Goal: Task Accomplishment & Management: Use online tool/utility

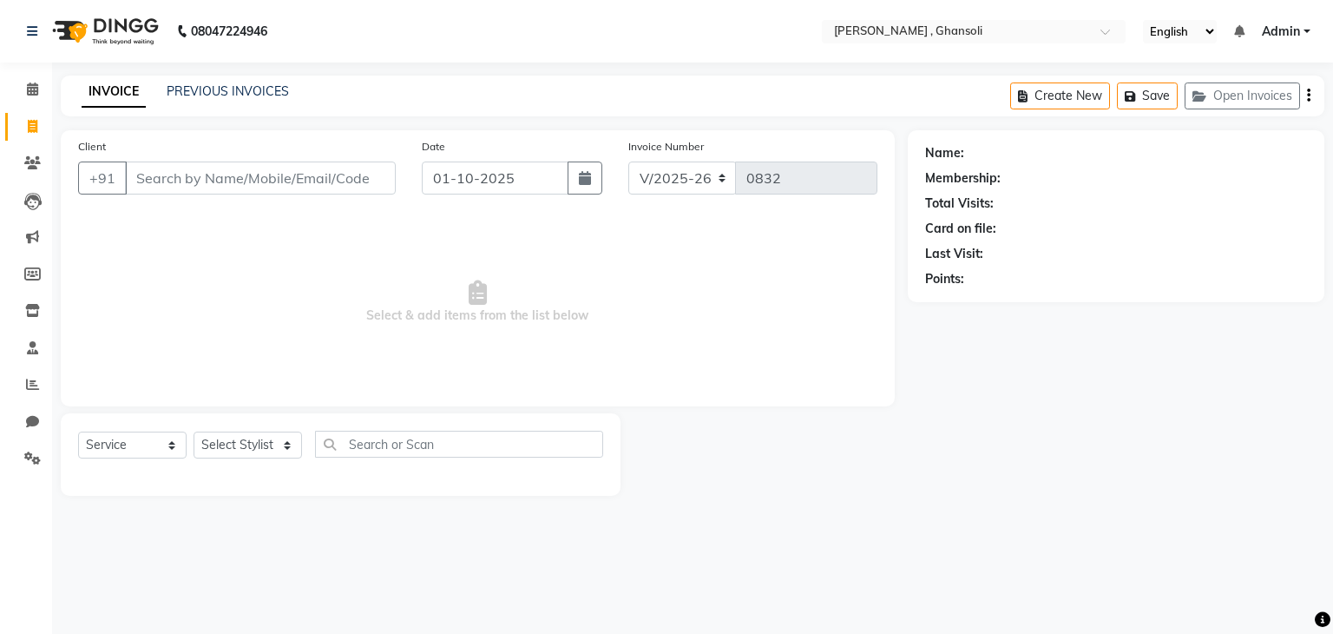
select select "8446"
select select "service"
drag, startPoint x: 0, startPoint y: 0, endPoint x: 264, endPoint y: 92, distance: 279.5
click at [264, 92] on link "PREVIOUS INVOICES" at bounding box center [228, 91] width 122 height 16
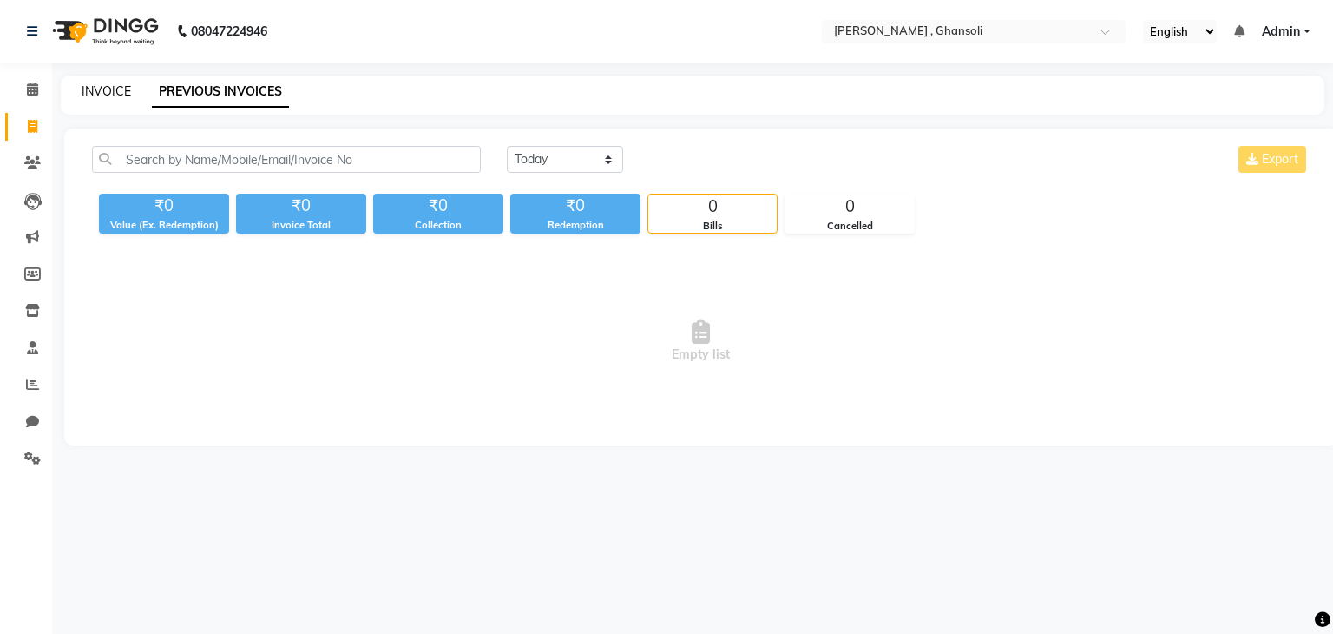
click at [106, 92] on link "INVOICE" at bounding box center [106, 91] width 49 height 16
select select "8446"
select select "service"
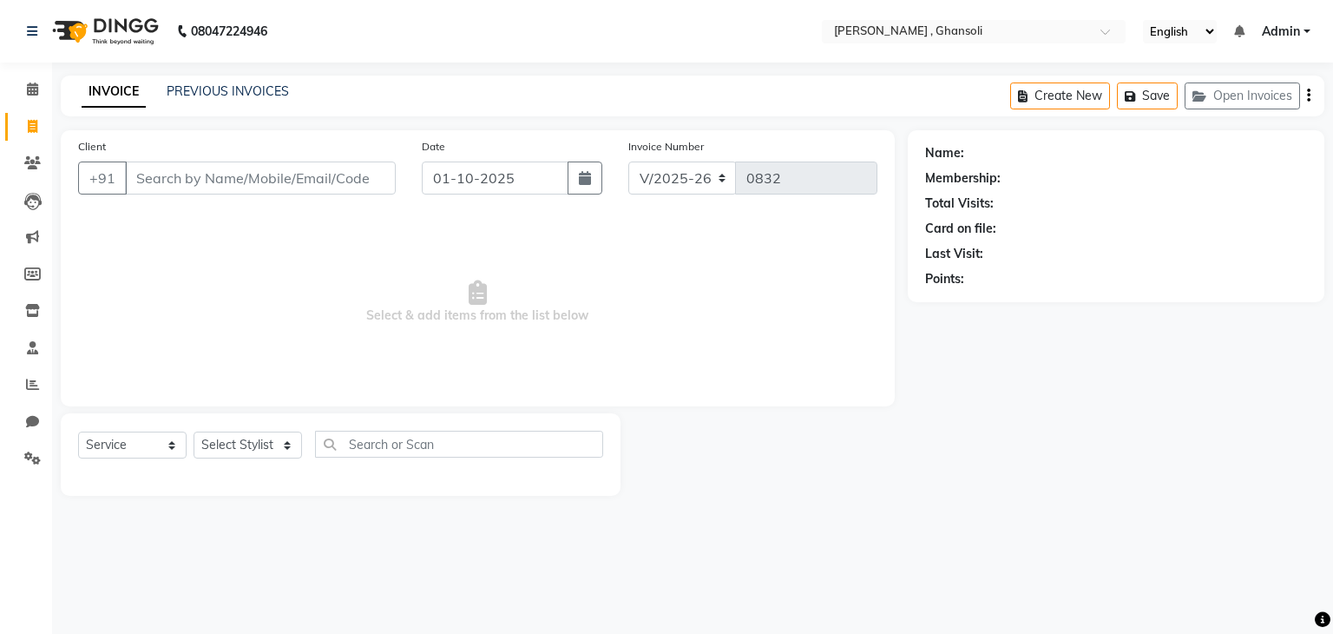
click at [194, 184] on input "Client" at bounding box center [260, 177] width 271 height 33
click at [188, 168] on input "Client" at bounding box center [260, 177] width 271 height 33
type input "9910928034"
click at [363, 180] on span "Add Client" at bounding box center [351, 177] width 69 height 17
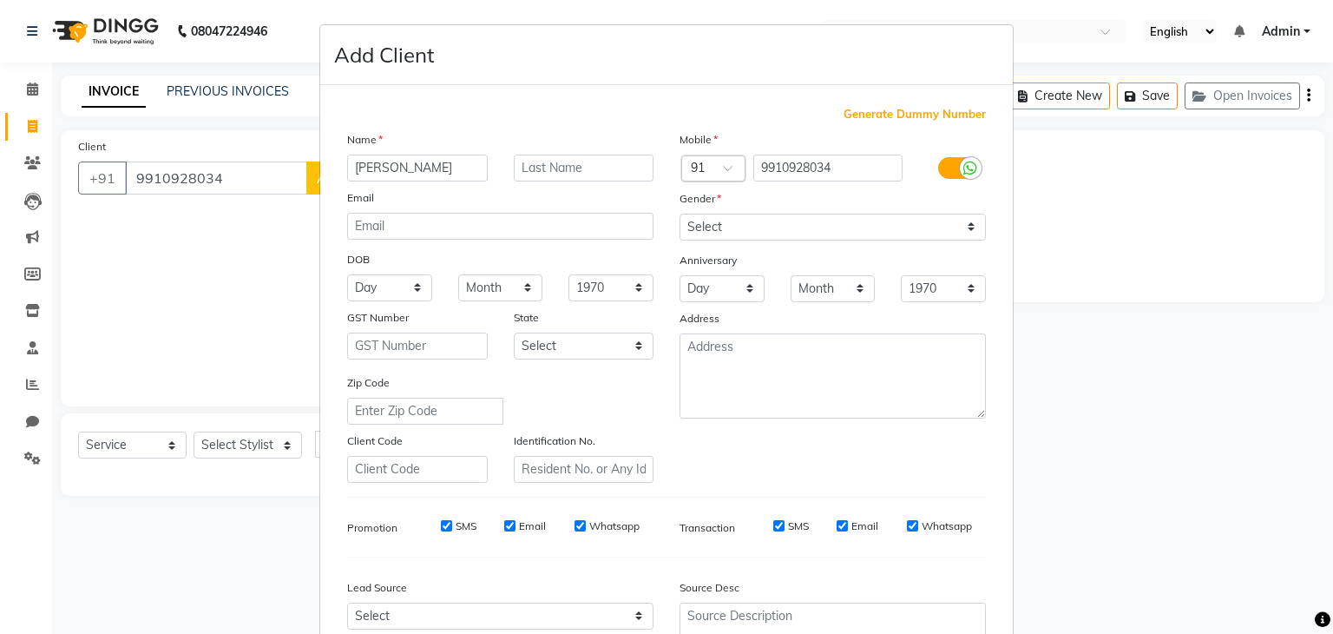
scroll to position [21, 0]
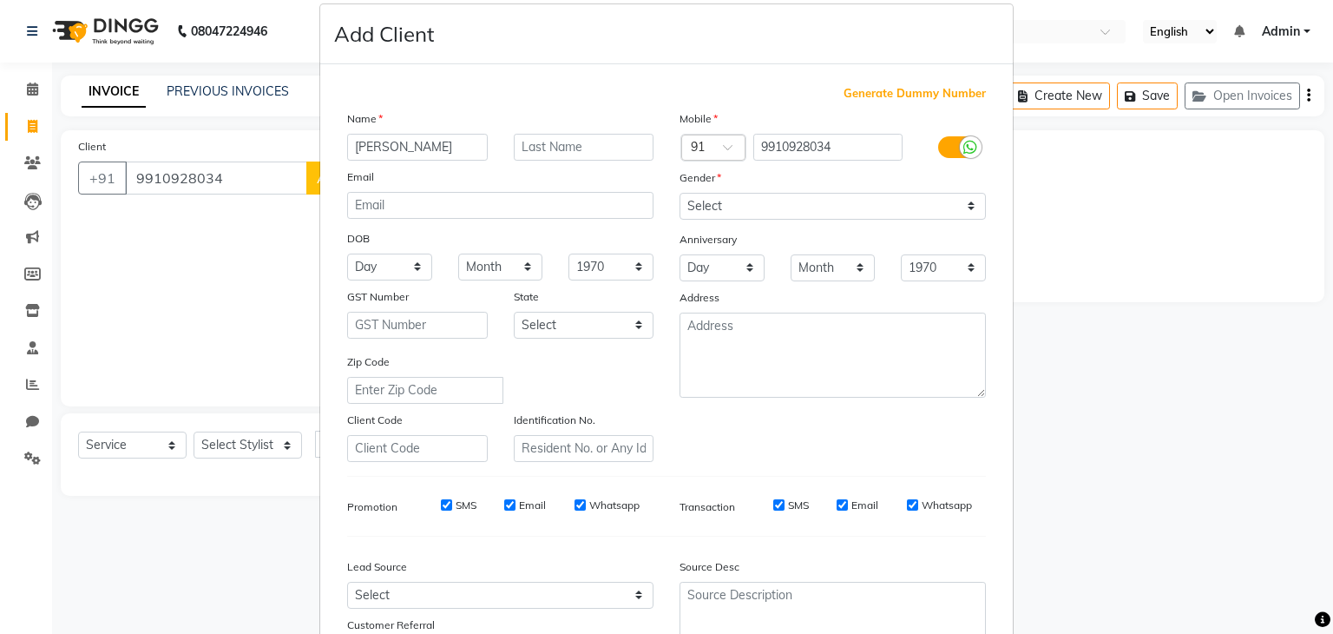
type input "[PERSON_NAME]"
click at [715, 197] on select "Select [DEMOGRAPHIC_DATA] [DEMOGRAPHIC_DATA] Other Prefer Not To Say" at bounding box center [833, 206] width 306 height 27
select select "[DEMOGRAPHIC_DATA]"
click at [680, 193] on select "Select [DEMOGRAPHIC_DATA] [DEMOGRAPHIC_DATA] Other Prefer Not To Say" at bounding box center [833, 206] width 306 height 27
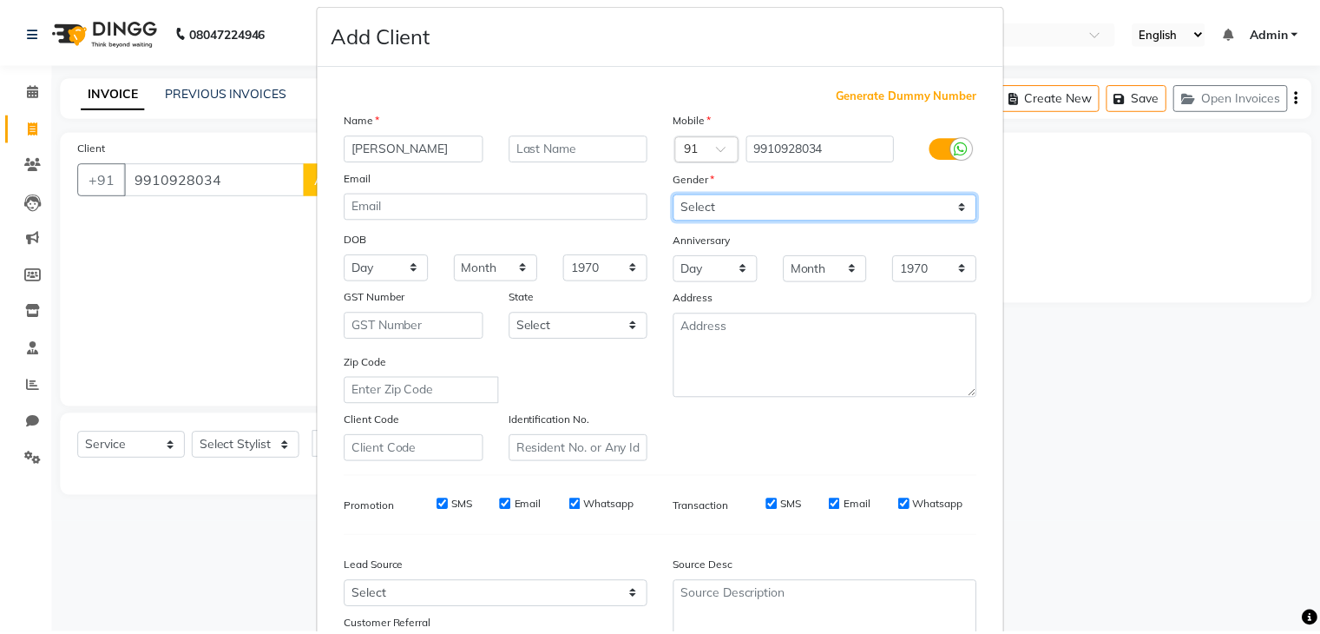
scroll to position [176, 0]
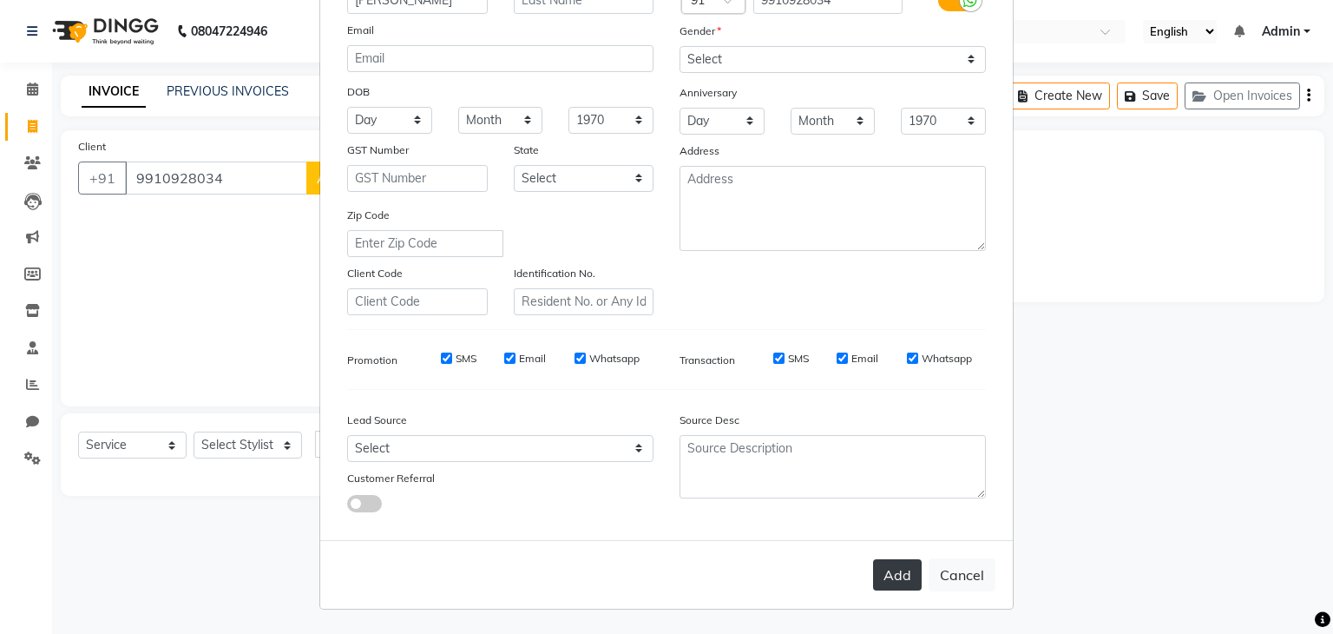
click at [882, 586] on button "Add" at bounding box center [897, 574] width 49 height 31
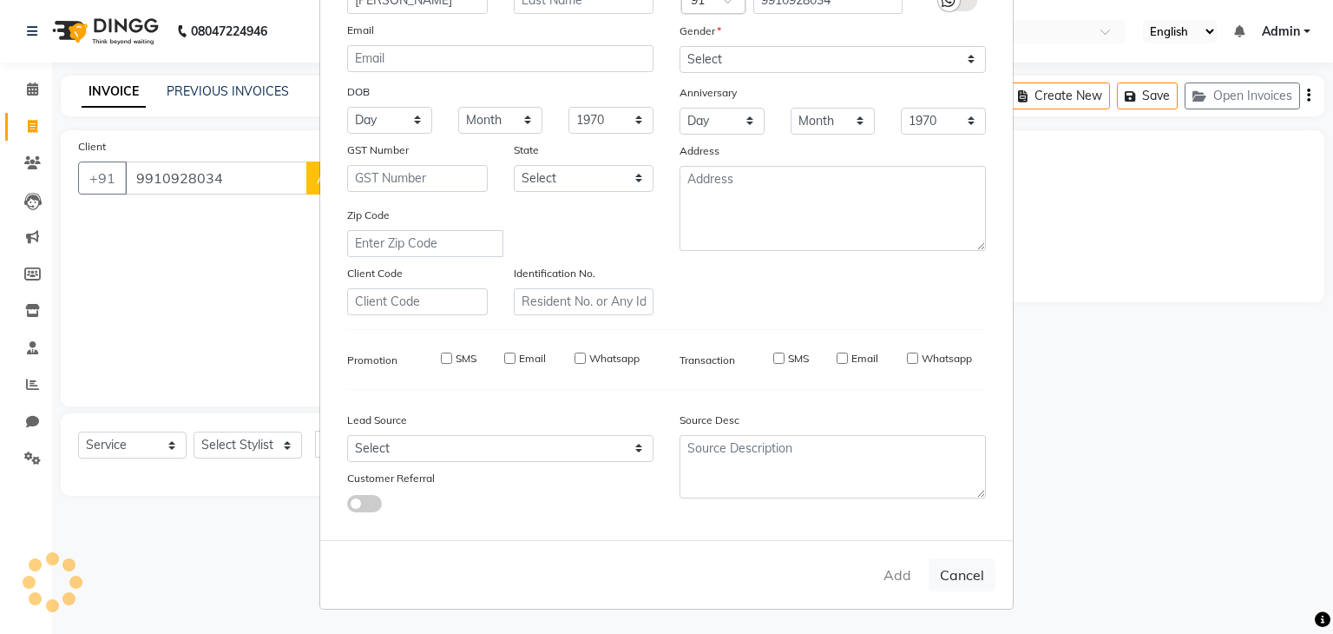
select select
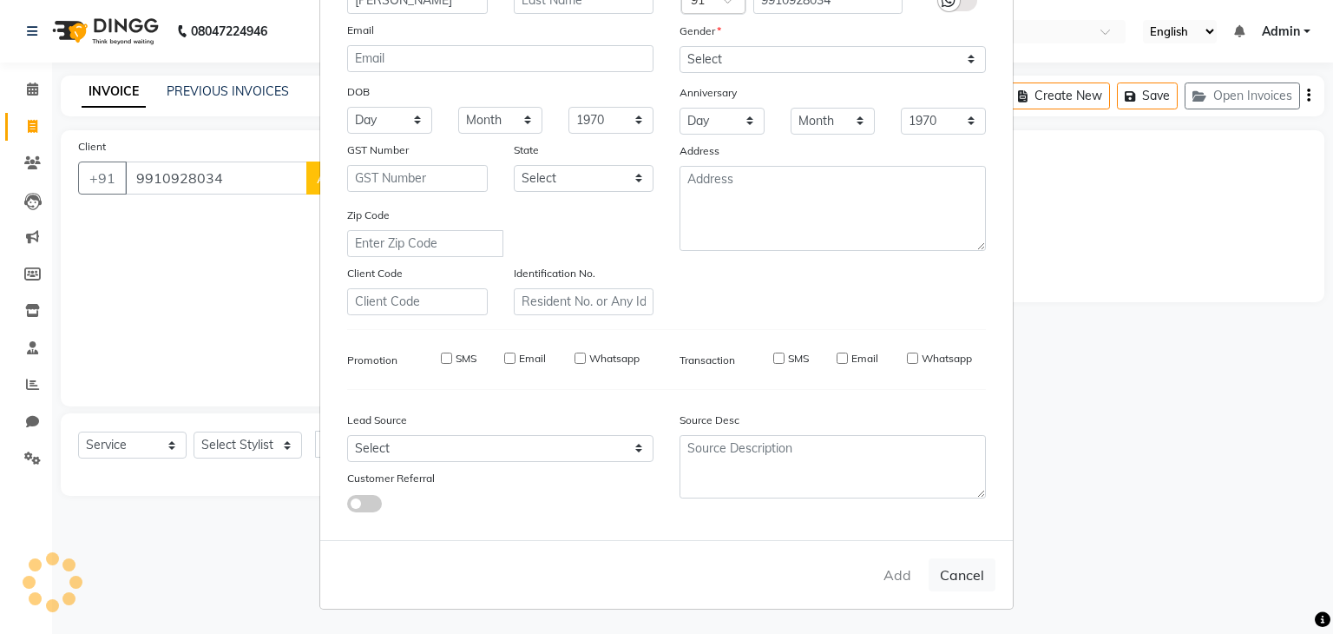
select select
checkbox input "false"
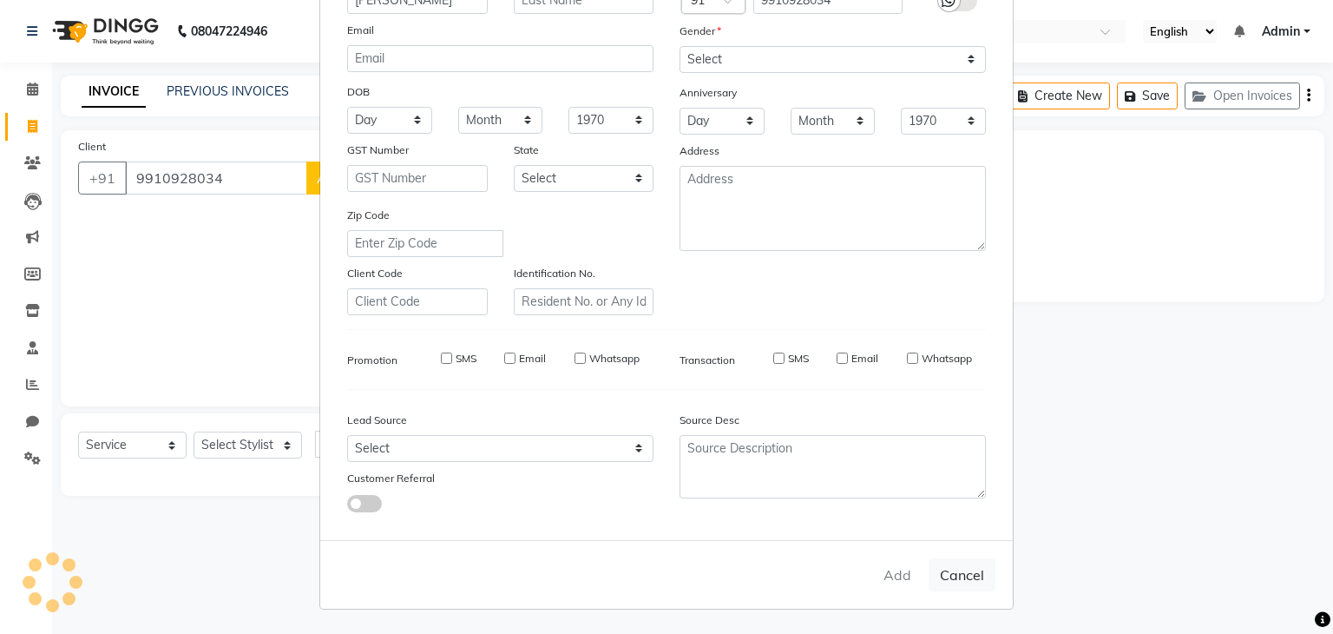
checkbox input "false"
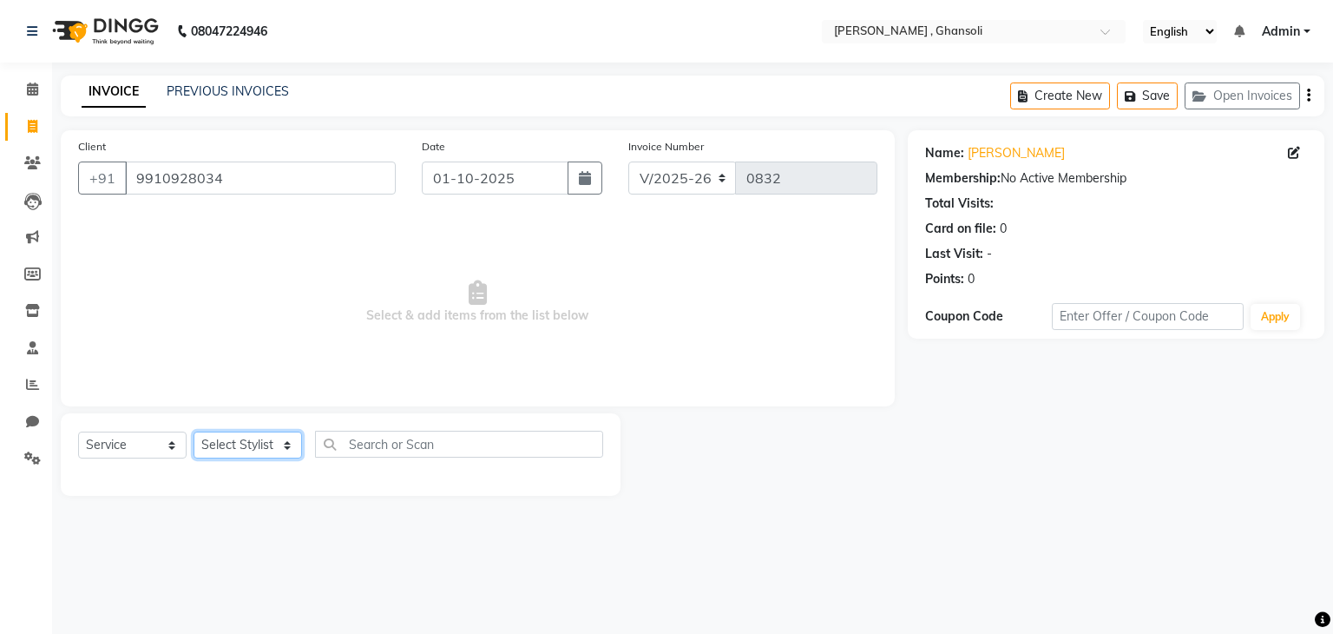
click at [267, 447] on select "Select Stylist deepa Lucky [PERSON_NAME] [PERSON_NAME] [PERSON_NAME] [PERSON_NA…" at bounding box center [248, 444] width 109 height 27
select select "92630"
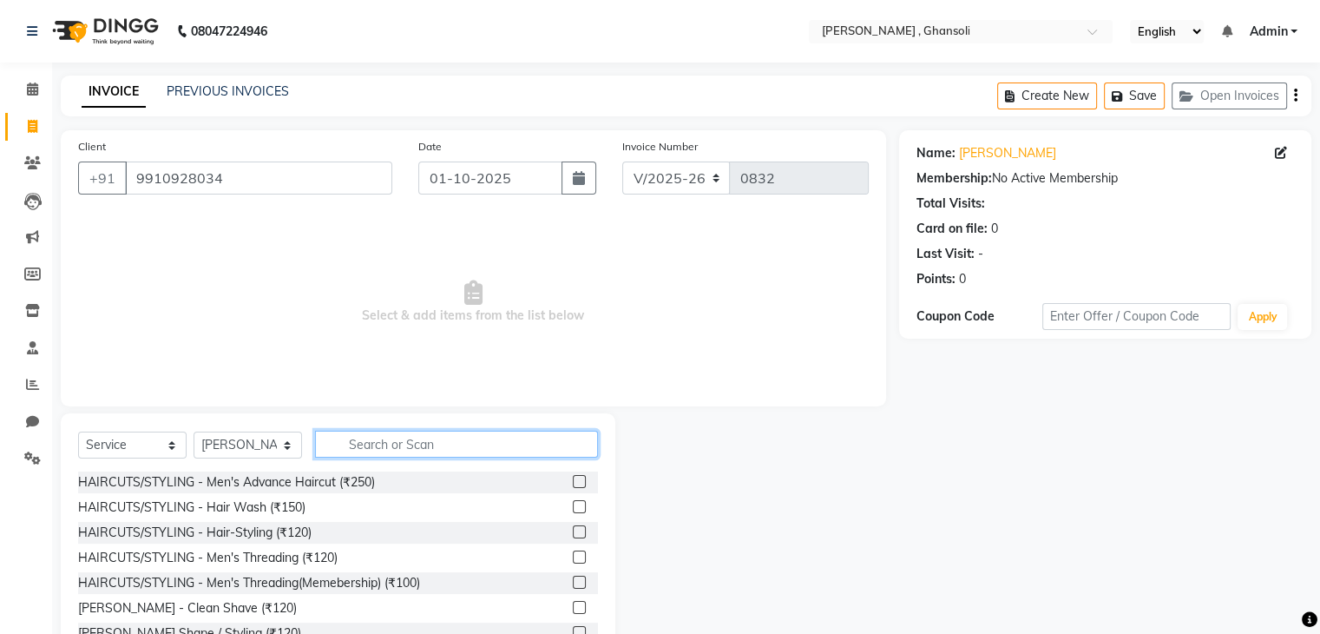
click at [398, 440] on input "text" at bounding box center [456, 444] width 283 height 27
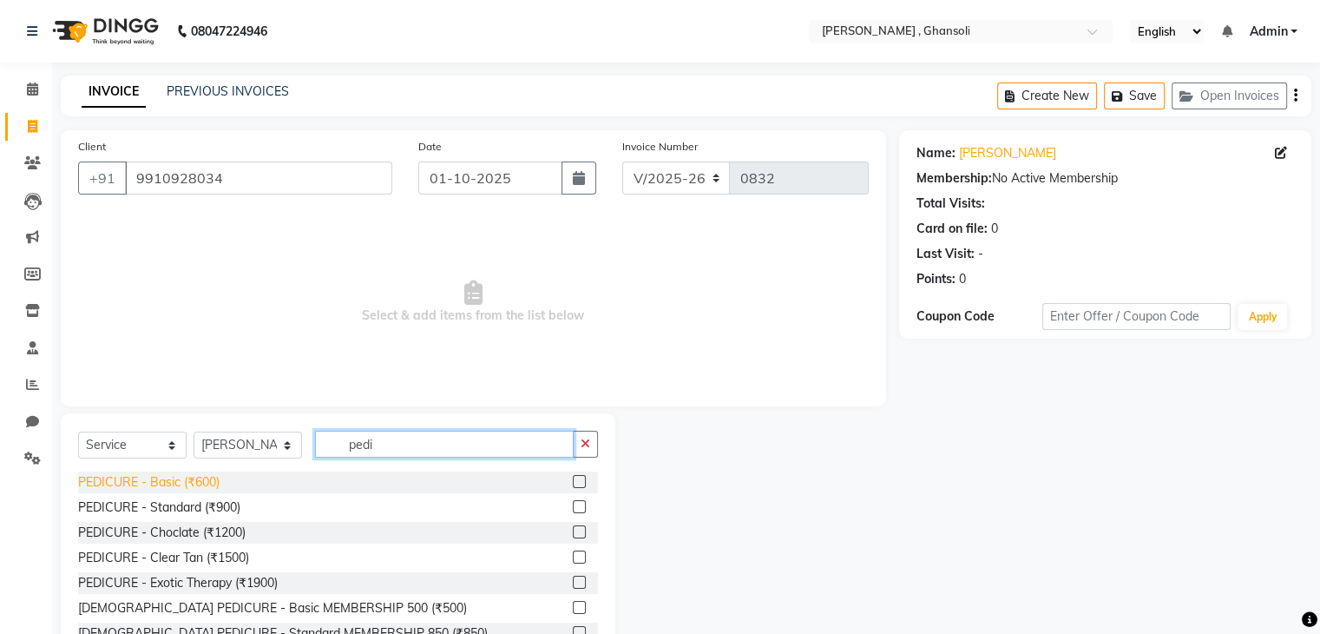
type input "pedi"
click at [181, 485] on div "PEDICURE - Basic (₹600)" at bounding box center [149, 482] width 142 height 18
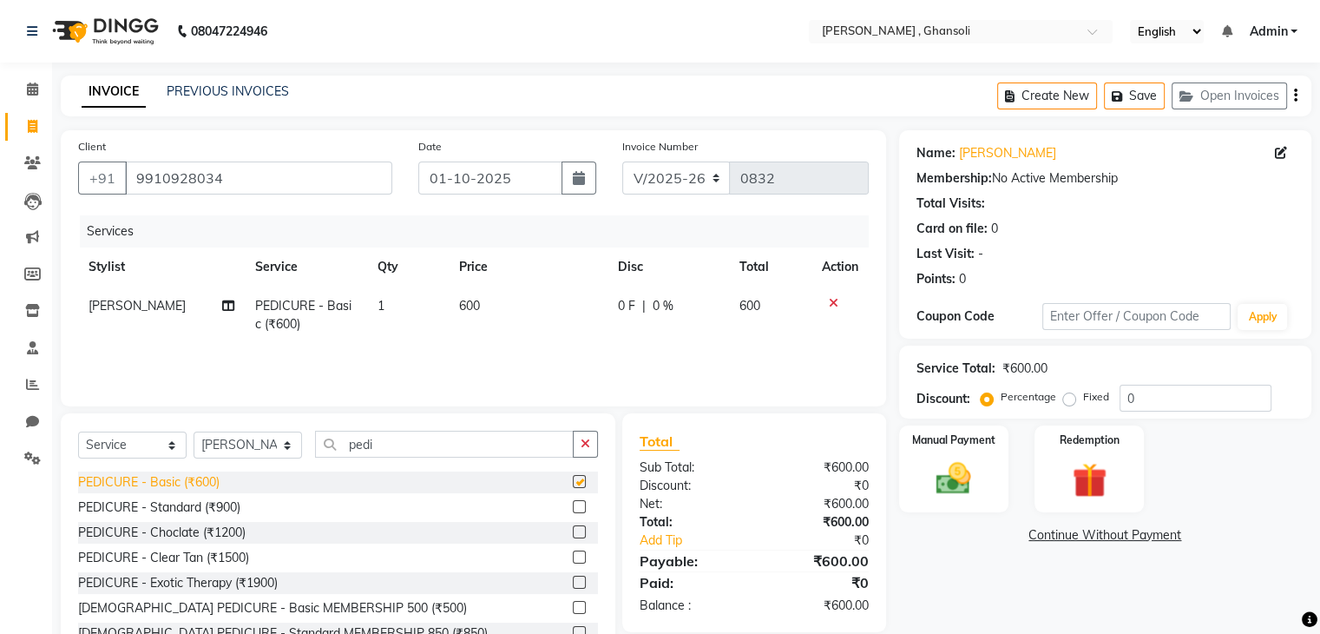
checkbox input "false"
click at [970, 451] on div "Manual Payment" at bounding box center [954, 468] width 114 height 89
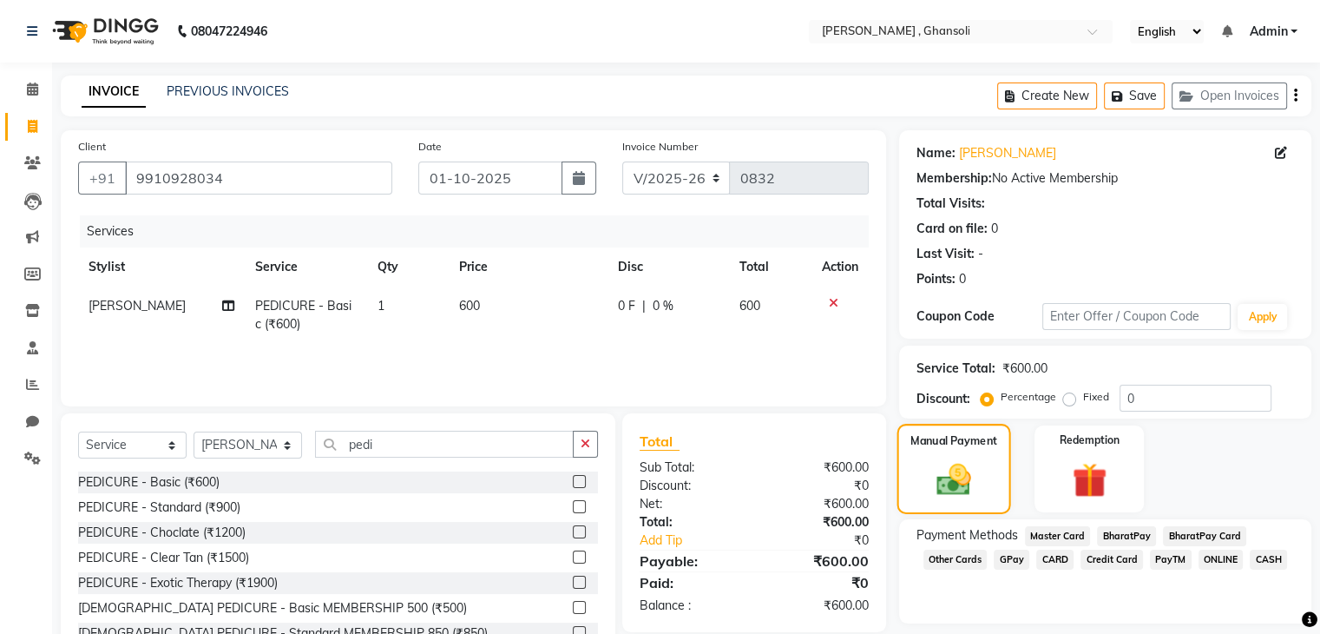
scroll to position [63, 0]
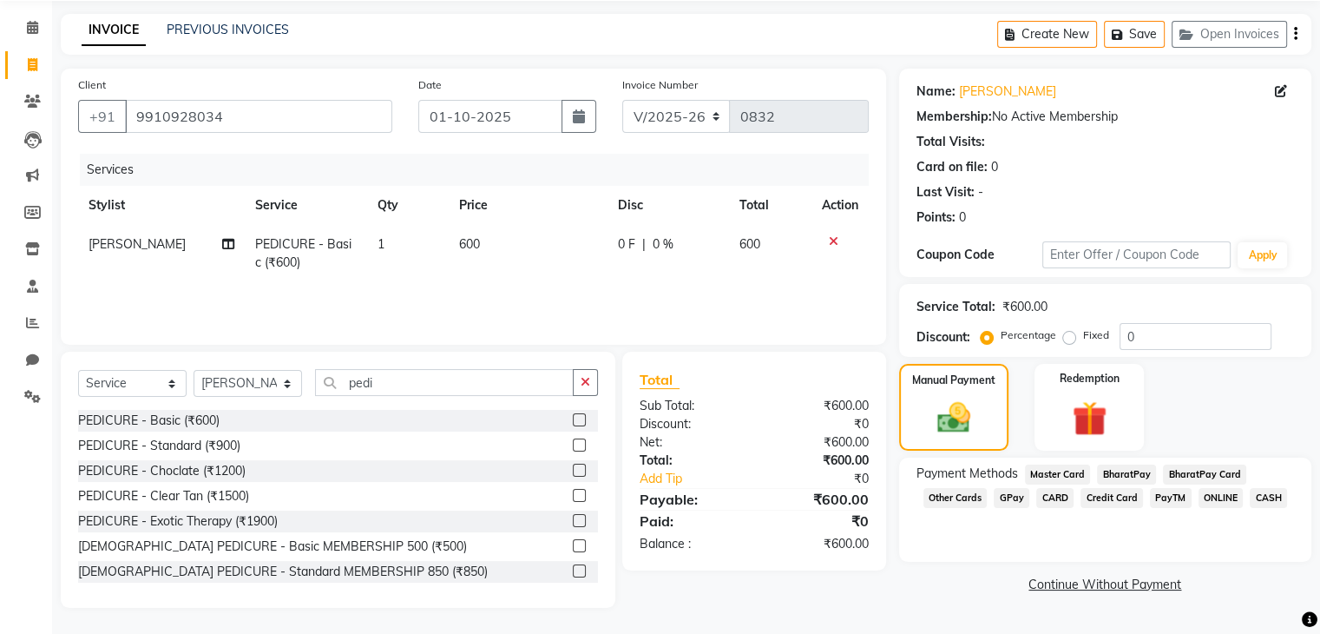
click at [1226, 493] on span "ONLINE" at bounding box center [1221, 498] width 45 height 20
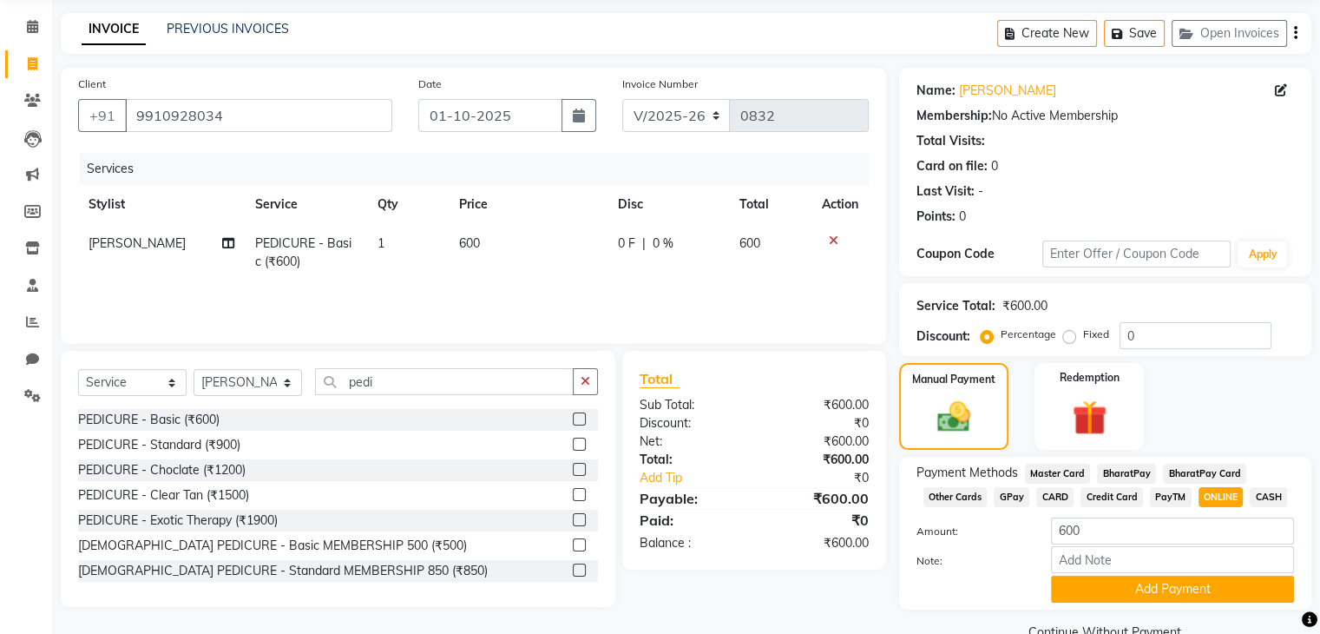
scroll to position [102, 0]
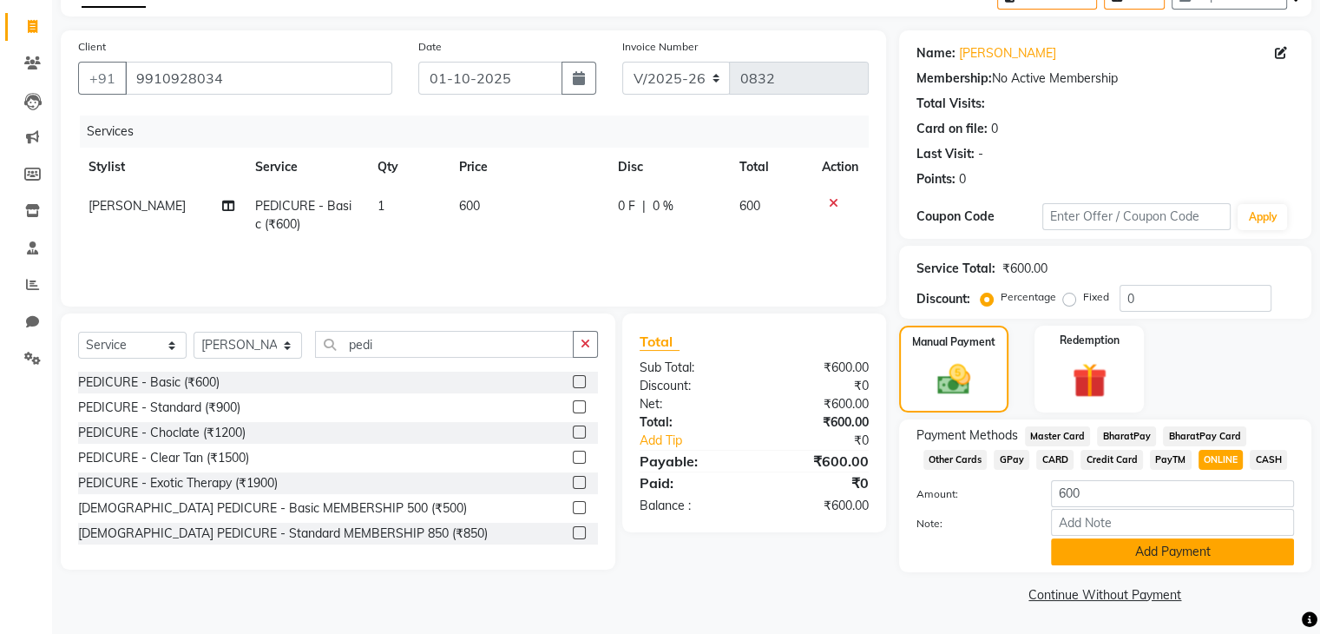
click at [1200, 550] on button "Add Payment" at bounding box center [1172, 551] width 243 height 27
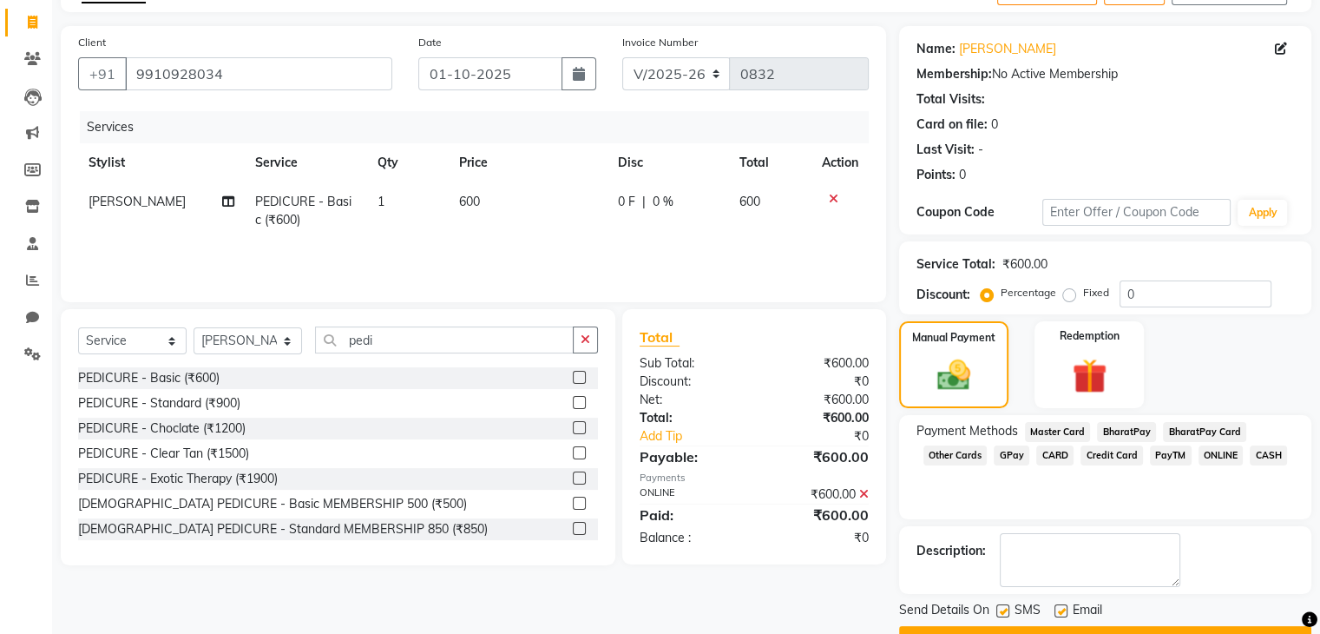
scroll to position [148, 0]
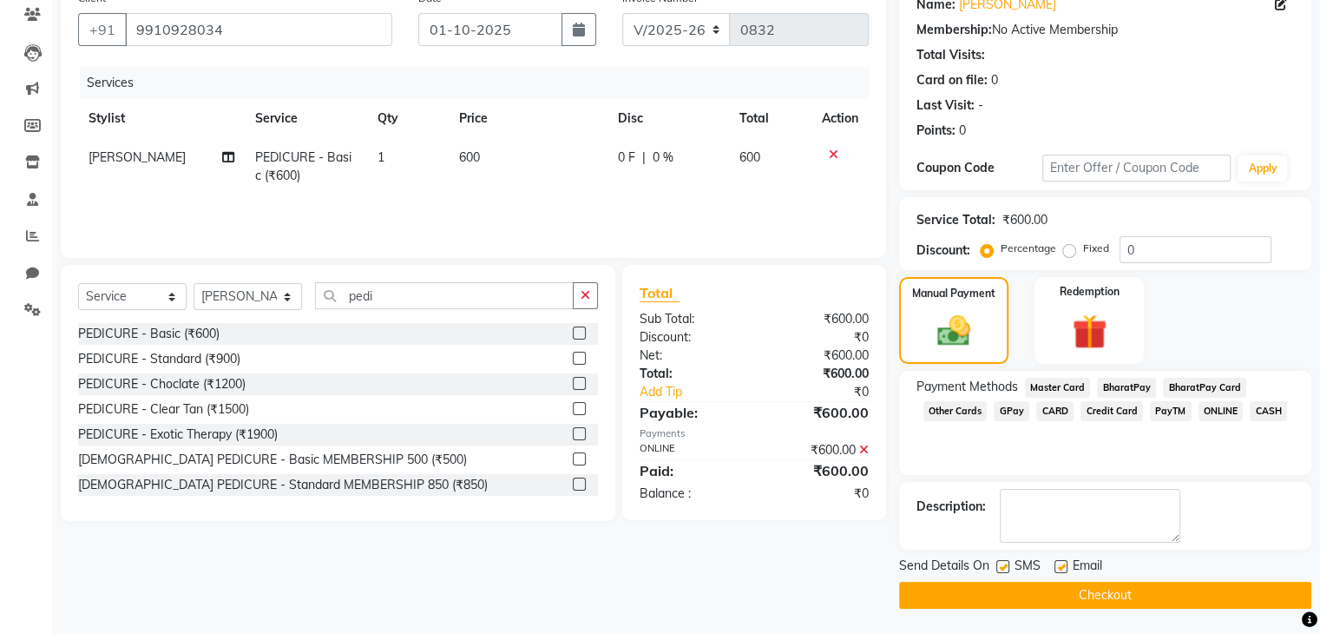
click at [1106, 596] on button "Checkout" at bounding box center [1105, 595] width 412 height 27
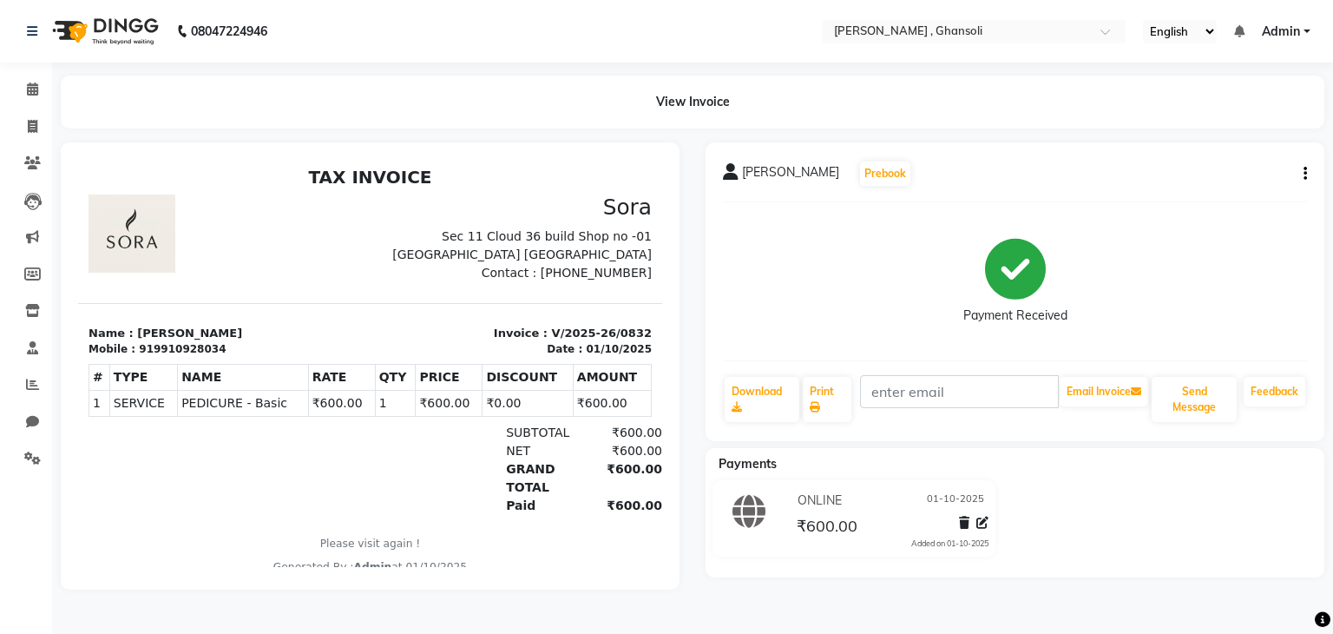
select select "8446"
select select "service"
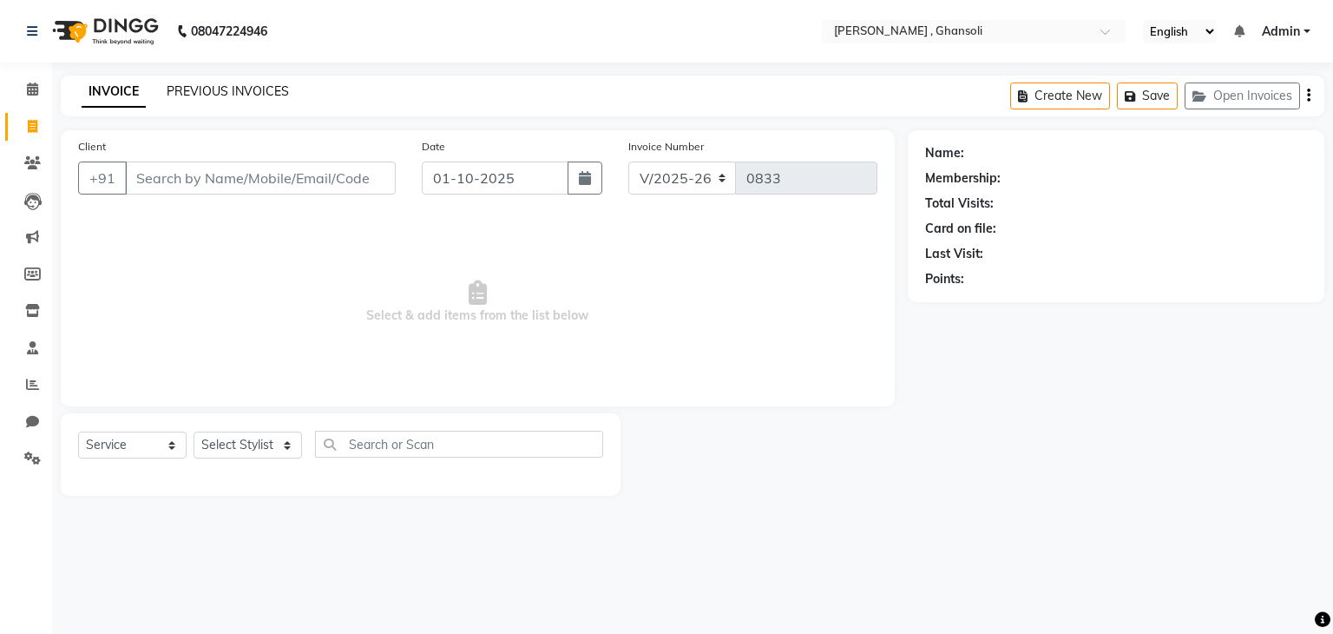
click at [239, 95] on link "PREVIOUS INVOICES" at bounding box center [228, 91] width 122 height 16
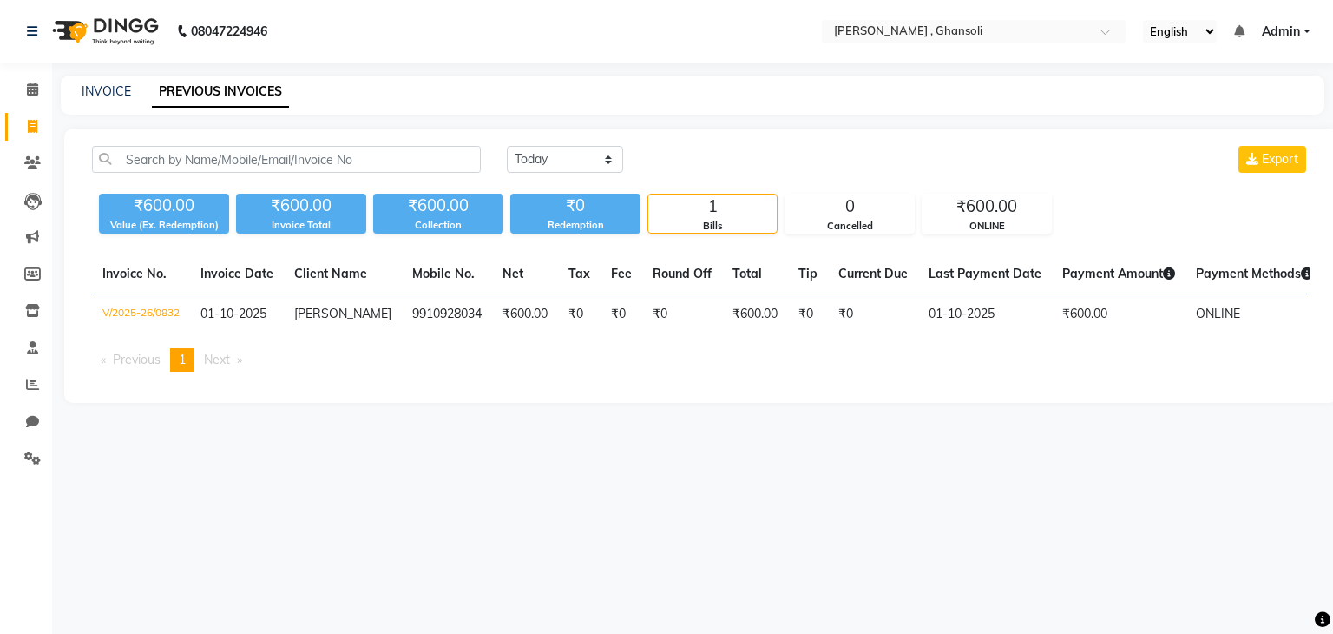
select select "8446"
select select "service"
